Goal: Information Seeking & Learning: Learn about a topic

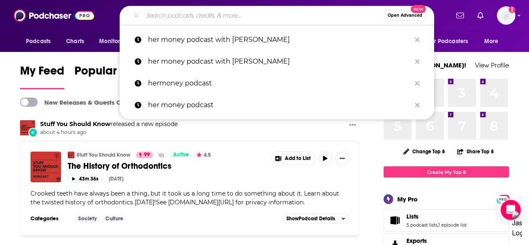
click at [171, 19] on input "Search podcasts, credits, & more..." at bounding box center [263, 15] width 241 height 13
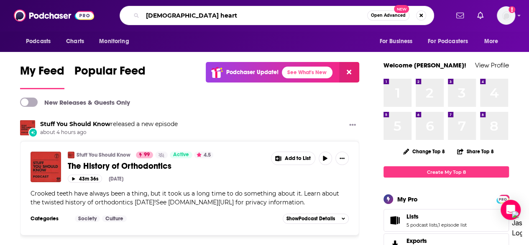
type input "[DEMOGRAPHIC_DATA] heart"
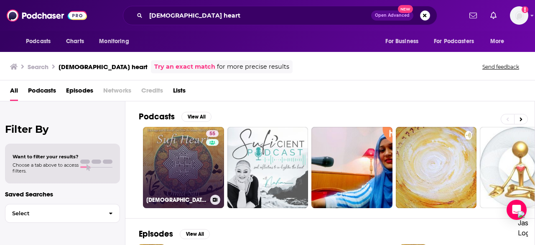
click at [186, 171] on link "55 [DEMOGRAPHIC_DATA] Heart with [PERSON_NAME]" at bounding box center [183, 167] width 81 height 81
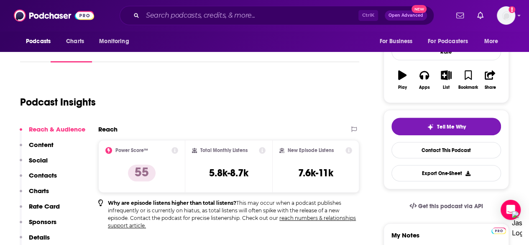
scroll to position [156, 0]
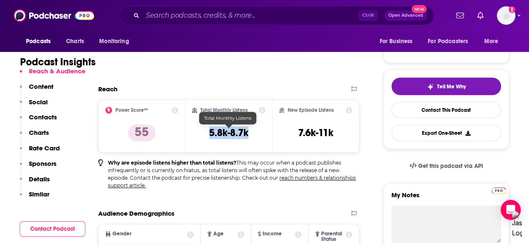
drag, startPoint x: 252, startPoint y: 130, endPoint x: 206, endPoint y: 138, distance: 46.7
click at [206, 138] on div "Total Monthly Listens 5.8k-8.7k" at bounding box center [229, 126] width 74 height 38
copy h3 "5.8k-8.7k"
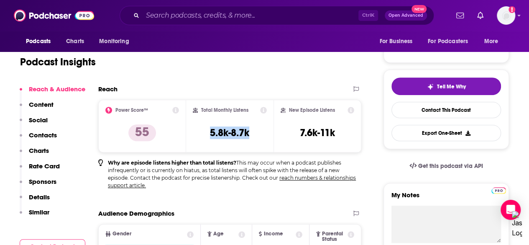
scroll to position [0, 0]
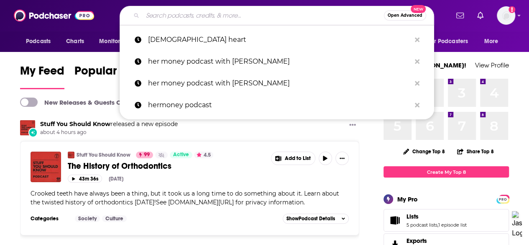
click at [252, 10] on input "Search podcasts, credits, & more..." at bounding box center [263, 15] width 241 height 13
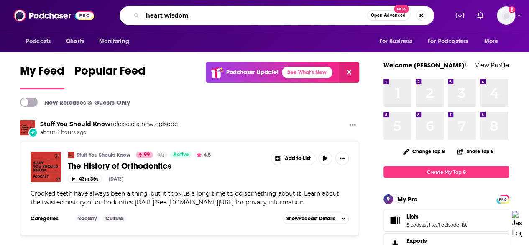
type input "heart wisdom"
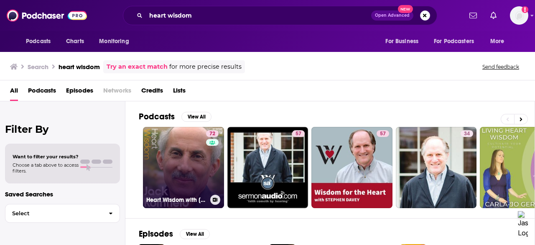
click at [193, 161] on link "72 Heart Wisdom with [PERSON_NAME]" at bounding box center [183, 167] width 81 height 81
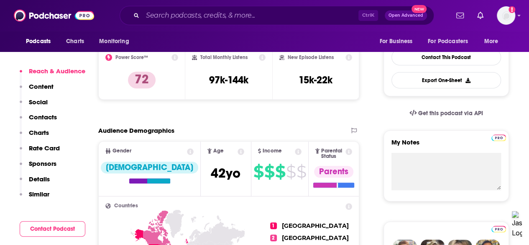
scroll to position [206, 0]
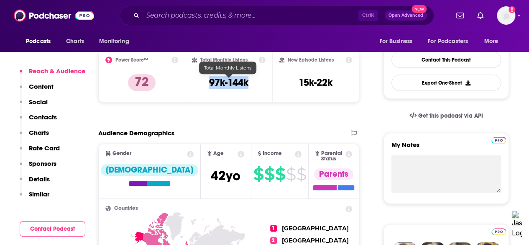
drag, startPoint x: 248, startPoint y: 83, endPoint x: 206, endPoint y: 82, distance: 42.2
click at [206, 82] on div "Total Monthly Listens 97k-144k" at bounding box center [229, 75] width 74 height 38
copy h3 "97k-144k"
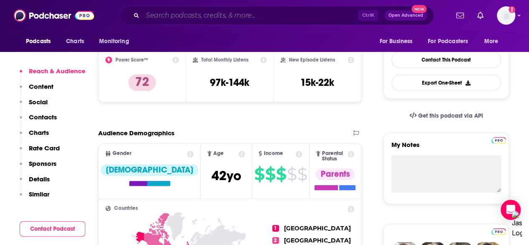
click at [154, 13] on input "Search podcasts, credits, & more..." at bounding box center [251, 15] width 216 height 13
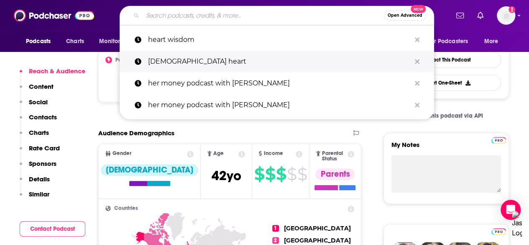
click at [175, 67] on p "[DEMOGRAPHIC_DATA] heart" at bounding box center [279, 62] width 263 height 22
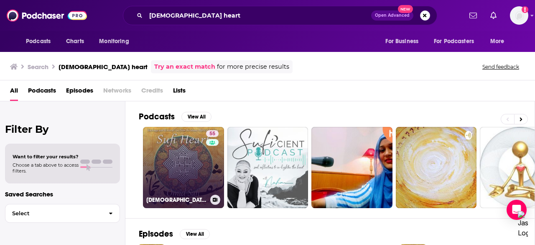
click at [202, 153] on link "55 [DEMOGRAPHIC_DATA] Heart with [PERSON_NAME]" at bounding box center [183, 167] width 81 height 81
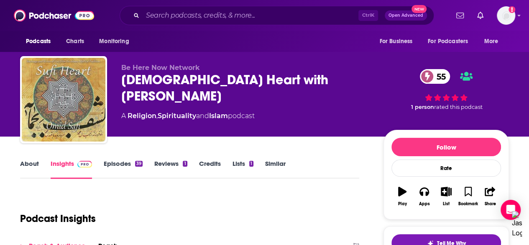
scroll to position [101, 0]
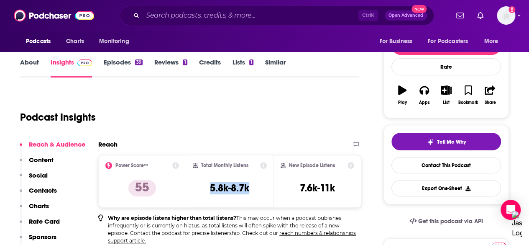
drag, startPoint x: 252, startPoint y: 184, endPoint x: 204, endPoint y: 189, distance: 48.3
click at [204, 189] on div "Total Monthly Listens 5.8k-8.7k" at bounding box center [230, 181] width 74 height 38
copy h3 "5.8k-8.7k"
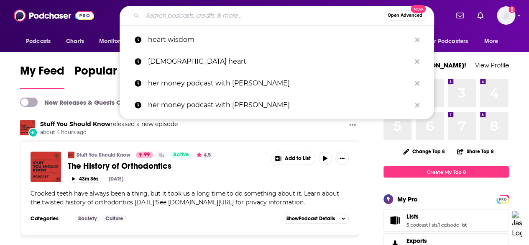
click at [217, 11] on input "Search podcasts, credits, & more..." at bounding box center [263, 15] width 241 height 13
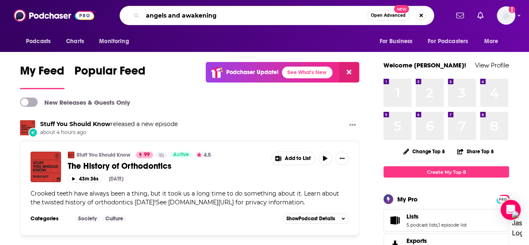
type input "angels and awakening"
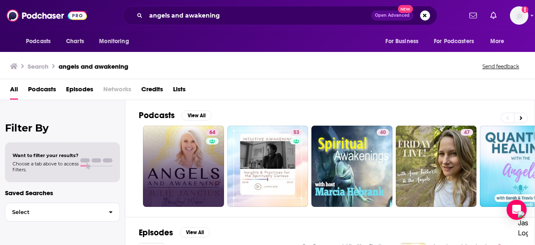
click at [222, 159] on link "64" at bounding box center [183, 165] width 81 height 81
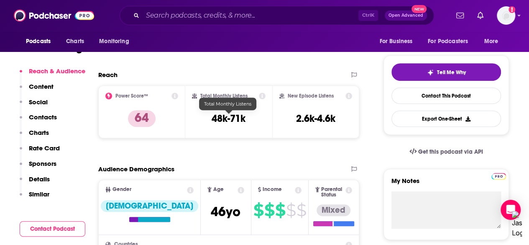
scroll to position [167, 0]
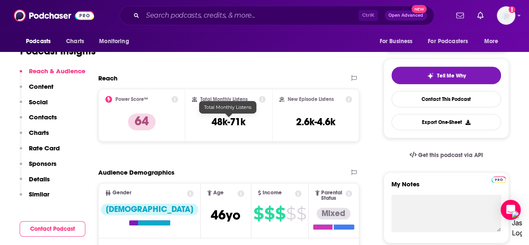
drag, startPoint x: 264, startPoint y: 123, endPoint x: 209, endPoint y: 119, distance: 55.4
click at [209, 119] on div "Total Monthly Listens 48k-71k" at bounding box center [228, 115] width 87 height 53
drag, startPoint x: 253, startPoint y: 122, endPoint x: 212, endPoint y: 122, distance: 41.0
click at [212, 123] on div "Total Monthly Listens 48k-71k" at bounding box center [229, 115] width 74 height 38
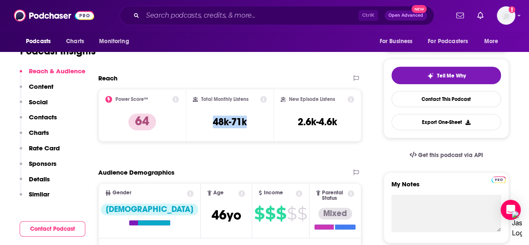
copy h3 "48k-71k"
